Goal: Information Seeking & Learning: Learn about a topic

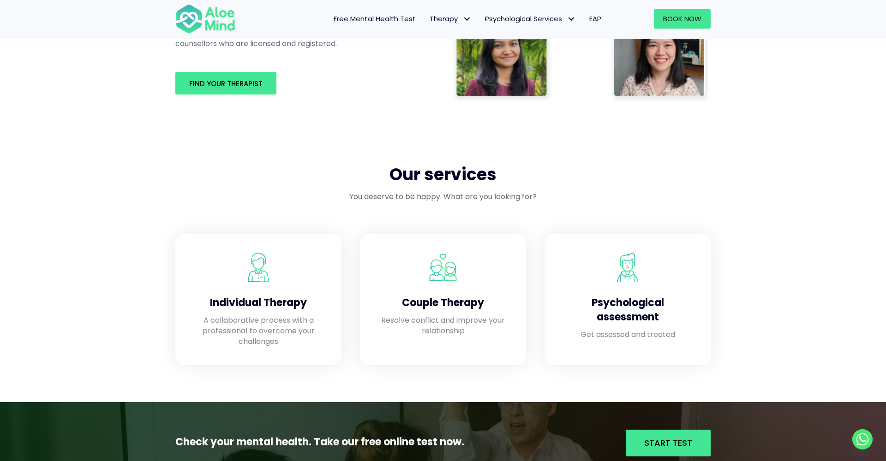
scroll to position [644, 0]
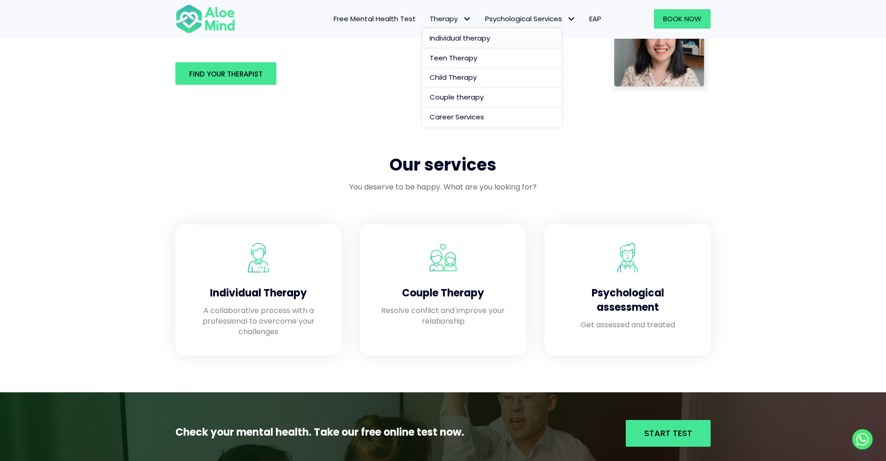
click at [457, 39] on span "Individual therapy" at bounding box center [459, 38] width 60 height 10
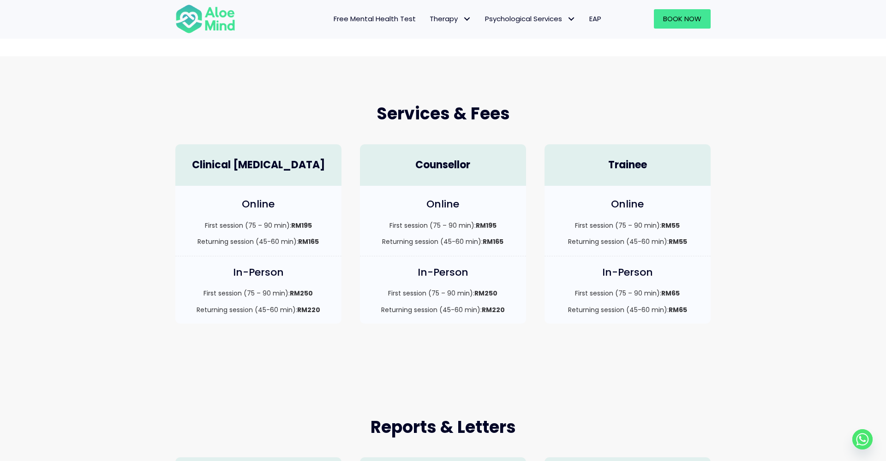
scroll to position [186, 0]
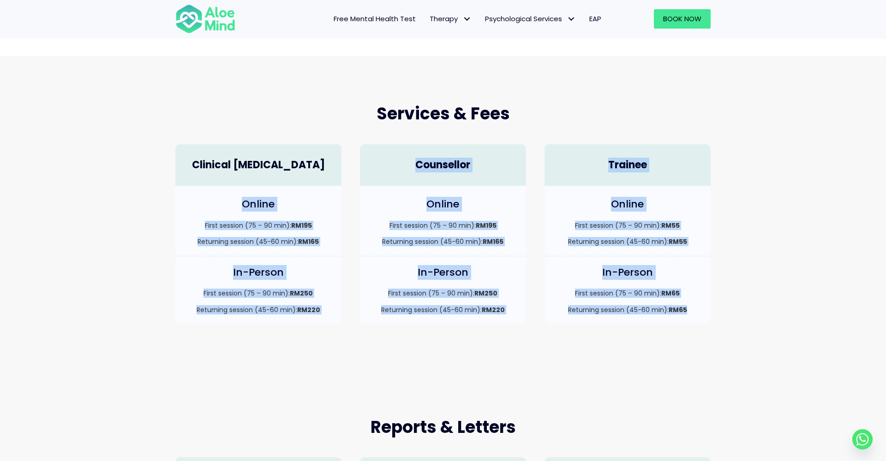
drag, startPoint x: 229, startPoint y: 200, endPoint x: 247, endPoint y: 171, distance: 33.8
click at [661, 304] on div "Clinical Psychologist Online First session (75 – 90 min): RM195 Returning sessi…" at bounding box center [443, 234] width 554 height 198
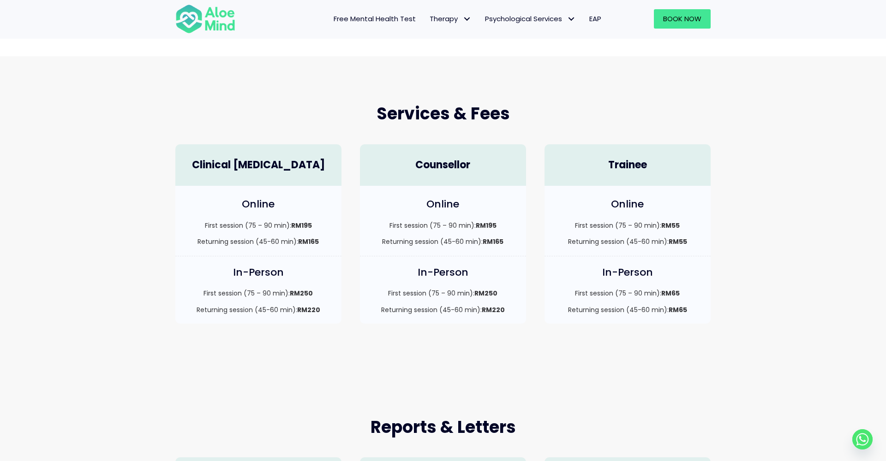
click at [231, 172] on div "Clinical [MEDICAL_DATA]" at bounding box center [258, 165] width 166 height 42
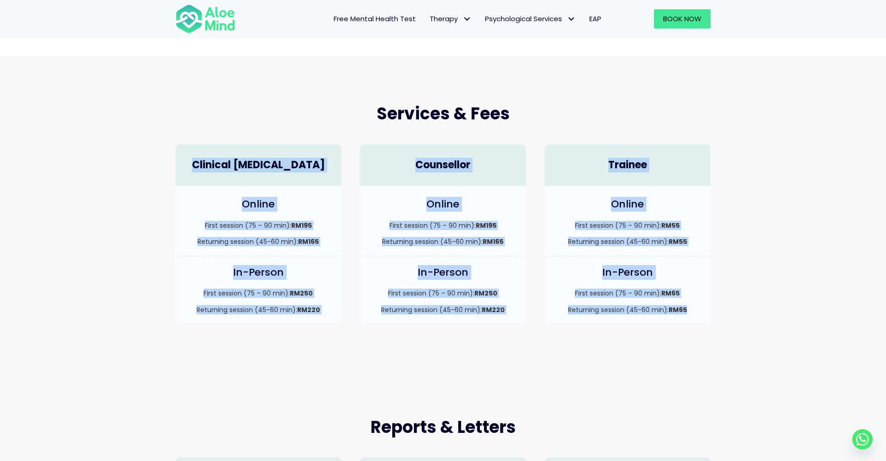
drag, startPoint x: 206, startPoint y: 164, endPoint x: 698, endPoint y: 320, distance: 516.1
click at [698, 320] on div "Clinical Psychologist Online First session (75 – 90 min): RM195 Returning sessi…" at bounding box center [443, 234] width 554 height 198
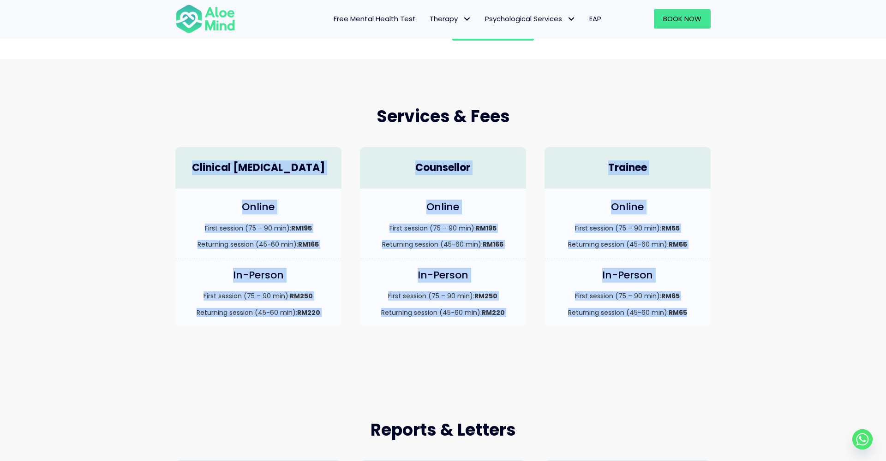
scroll to position [182, 0]
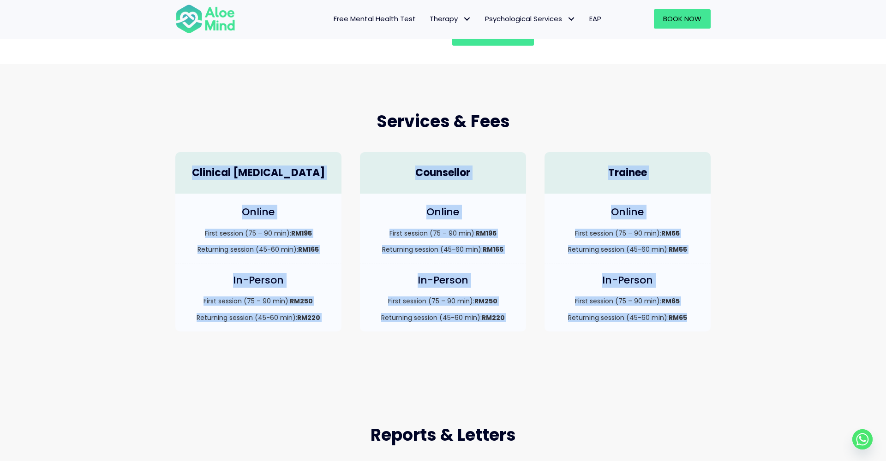
copy div "Clinical Psychologist Online First session (75 – 90 min): RM195 Returning sessi…"
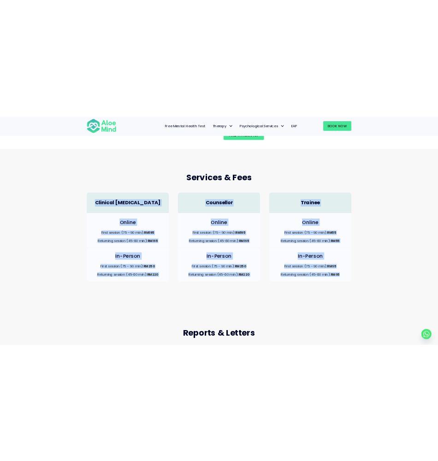
scroll to position [175, 0]
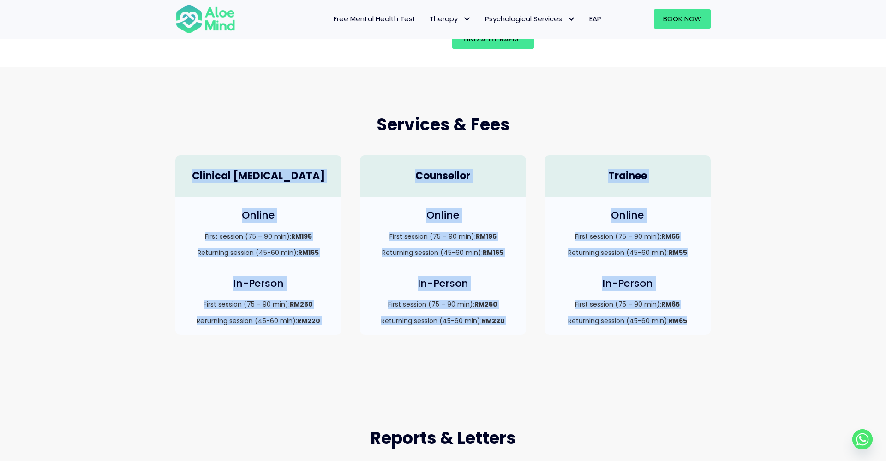
click at [270, 197] on div "Online First session (75 – 90 min): RM195 Returning session (45-60 min): RM165" at bounding box center [258, 232] width 166 height 70
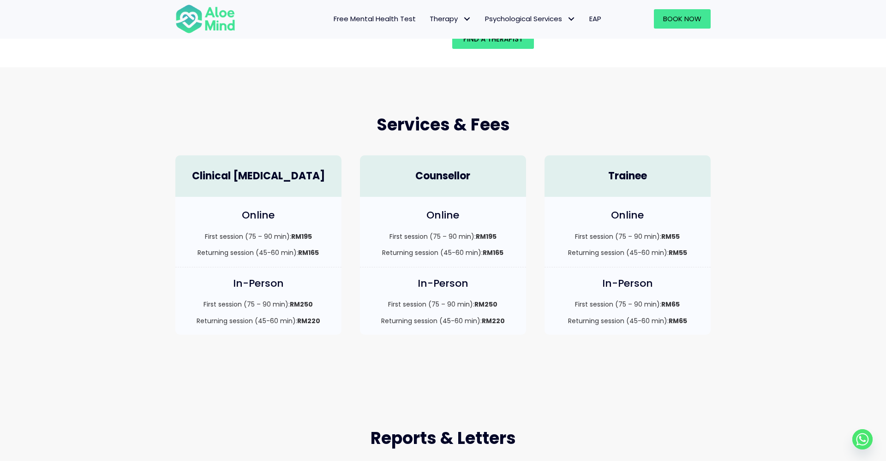
click at [262, 210] on h4 "Online" at bounding box center [259, 215] width 148 height 14
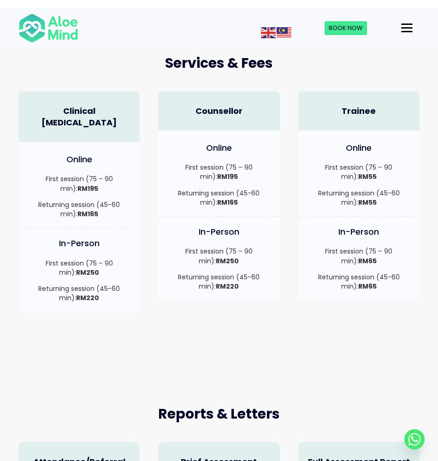
scroll to position [238, 0]
